Goal: Navigation & Orientation: Find specific page/section

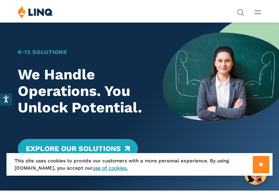
click at [263, 164] on input "**" at bounding box center [260, 164] width 17 height 17
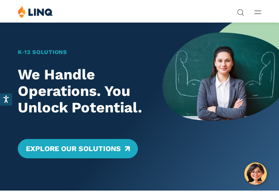
click at [264, 13] on div "Solutions Nutrition Overview NEW School Nutrition Suite School Nutrition State …" at bounding box center [139, 13] width 279 height 15
click at [256, 19] on div "Solutions Nutrition Overview NEW School Nutrition Suite School Nutrition State …" at bounding box center [139, 13] width 279 height 15
click at [256, 13] on icon "Open Main Menu" at bounding box center [257, 12] width 7 height 4
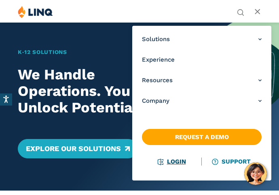
click at [178, 159] on link "Login" at bounding box center [171, 161] width 28 height 7
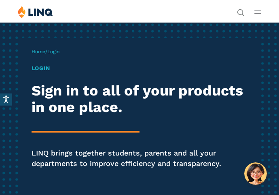
click at [46, 69] on h1 "Login" at bounding box center [139, 68] width 216 height 8
click at [58, 103] on h2 "Sign in to all of your products in one place." at bounding box center [139, 100] width 216 height 34
click at [48, 70] on h1 "Login" at bounding box center [139, 68] width 216 height 8
click at [60, 104] on h2 "Sign in to all of your products in one place." at bounding box center [139, 100] width 216 height 34
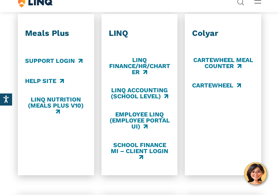
scroll to position [381, 0]
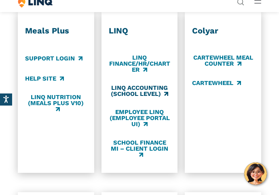
click at [146, 94] on link "LINQ Accounting (school level)" at bounding box center [139, 91] width 61 height 13
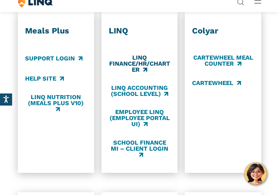
click at [129, 68] on link "LINQ Finance/HR/Charter" at bounding box center [139, 63] width 61 height 19
click at [44, 54] on div "Meals Plus Support Login Help Site LINQ Nutrition (Meals Plus v10)" at bounding box center [55, 92] width 61 height 133
click at [45, 62] on link "Support Login" at bounding box center [53, 58] width 57 height 9
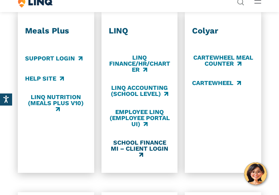
click at [140, 151] on link "School Finance MI – Client Login" at bounding box center [139, 148] width 61 height 19
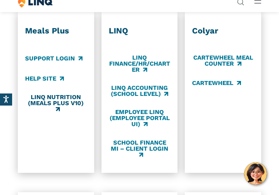
click at [71, 96] on link "LINQ Nutrition (Meals Plus v10)" at bounding box center [55, 103] width 61 height 19
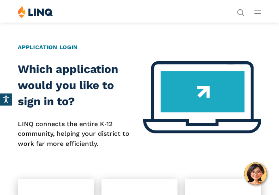
scroll to position [209, 0]
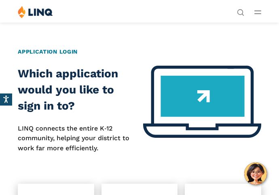
click at [201, 108] on img at bounding box center [202, 102] width 118 height 72
click at [201, 103] on img at bounding box center [202, 102] width 118 height 72
click at [64, 52] on h2 "Application Login" at bounding box center [139, 52] width 243 height 8
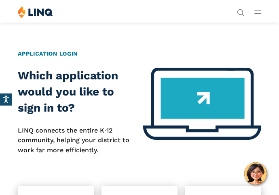
scroll to position [206, 0]
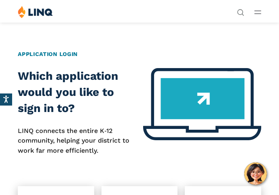
click at [77, 93] on h2 "Which application would you like to sign in to?" at bounding box center [77, 92] width 118 height 48
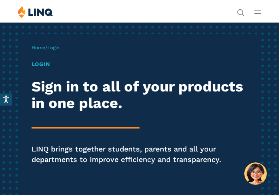
scroll to position [0, 0]
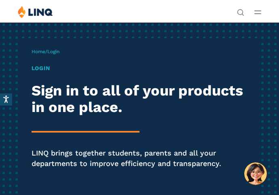
click at [42, 68] on h1 "Login" at bounding box center [139, 68] width 216 height 8
click at [42, 66] on h1 "Login" at bounding box center [139, 68] width 216 height 8
click at [59, 70] on h1 "Login" at bounding box center [139, 68] width 216 height 8
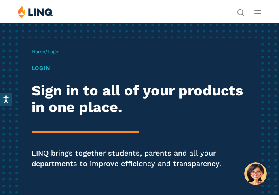
click at [55, 51] on span "Login" at bounding box center [53, 52] width 12 height 6
click at [44, 54] on p "Home / Login" at bounding box center [45, 51] width 28 height 7
click at [50, 54] on p "Home / Login" at bounding box center [45, 51] width 28 height 7
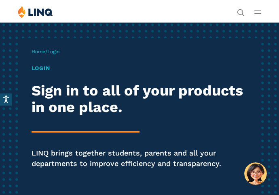
click at [55, 54] on p "Home / Login" at bounding box center [45, 51] width 28 height 7
